Goal: Navigation & Orientation: Go to known website

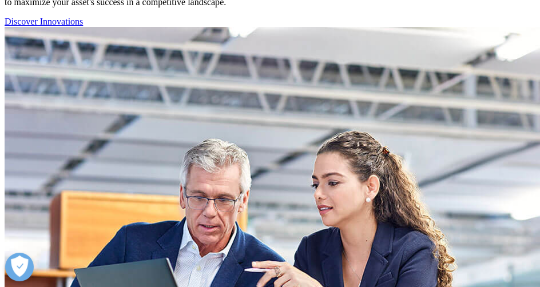
scroll to position [4633, 0]
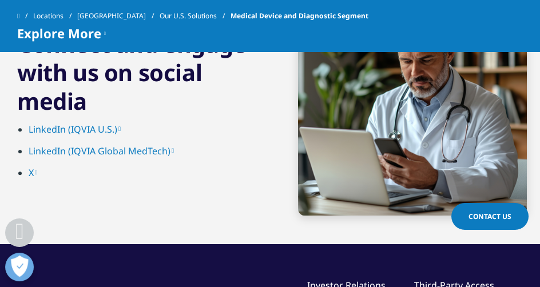
click at [19, 16] on span at bounding box center [18, 16] width 2 height 8
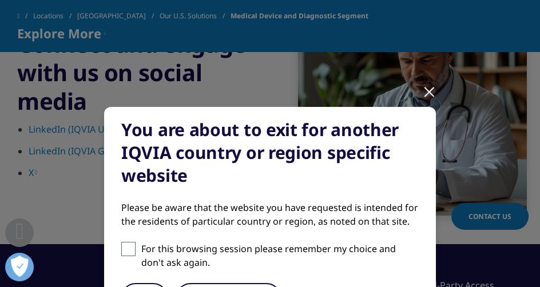
click at [127, 244] on span at bounding box center [128, 249] width 14 height 14
click at [127, 244] on input "For this browsing session please remember my choice and don't ask again." at bounding box center [128, 249] width 14 height 14
checkbox input "true"
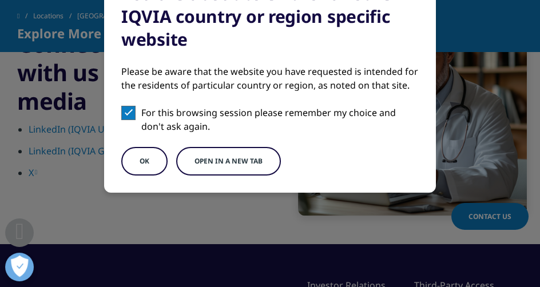
scroll to position [133, 0]
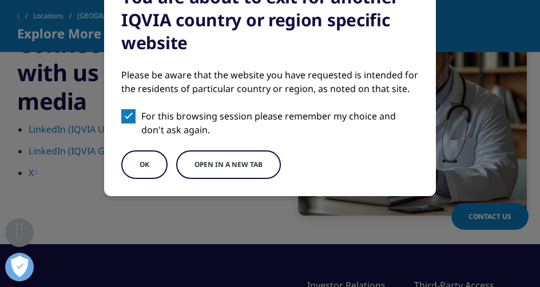
click at [144, 161] on button "OK" at bounding box center [144, 164] width 46 height 29
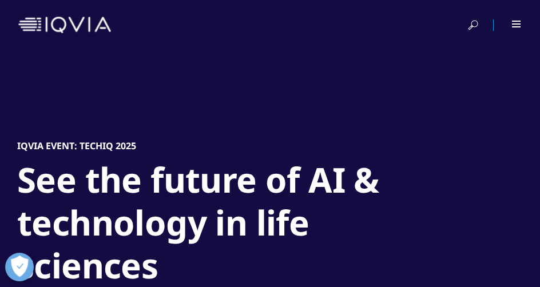
click at [516, 23] on span at bounding box center [516, 23] width 9 height 1
